Goal: Find specific page/section: Find specific page/section

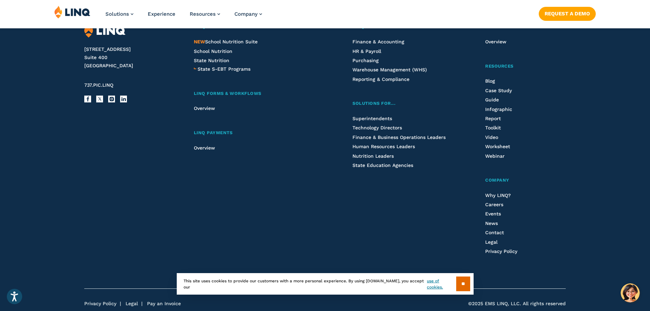
scroll to position [1823, 0]
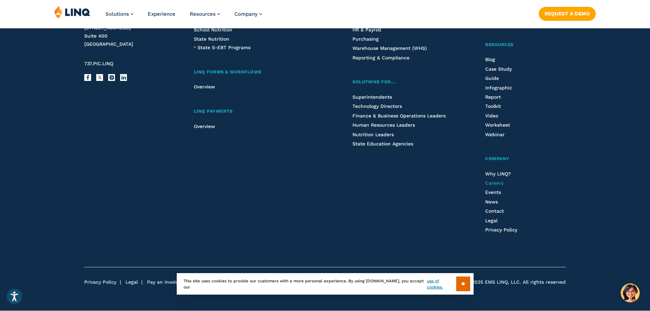
click at [495, 183] on span "Careers" at bounding box center [494, 182] width 18 height 5
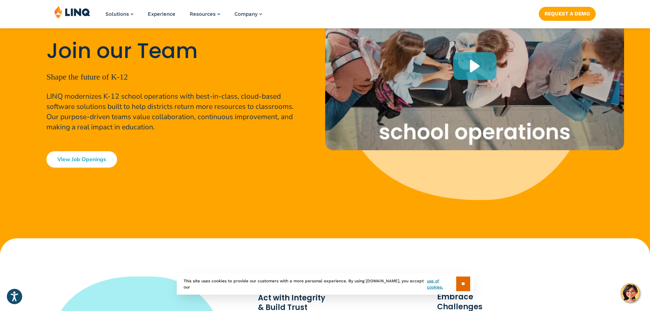
scroll to position [137, 0]
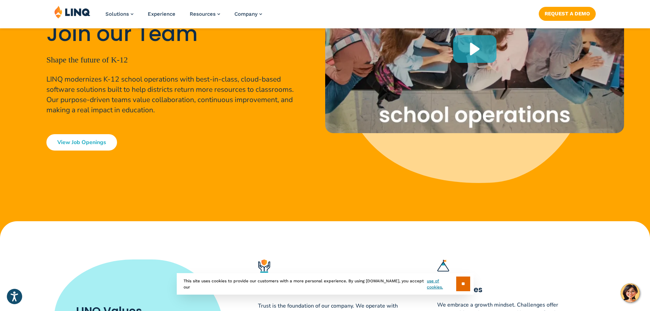
click at [80, 140] on link "View Job Openings" at bounding box center [81, 142] width 71 height 16
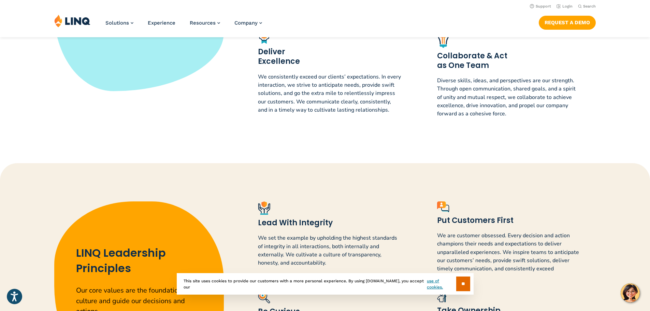
scroll to position [455, 0]
